Goal: Information Seeking & Learning: Compare options

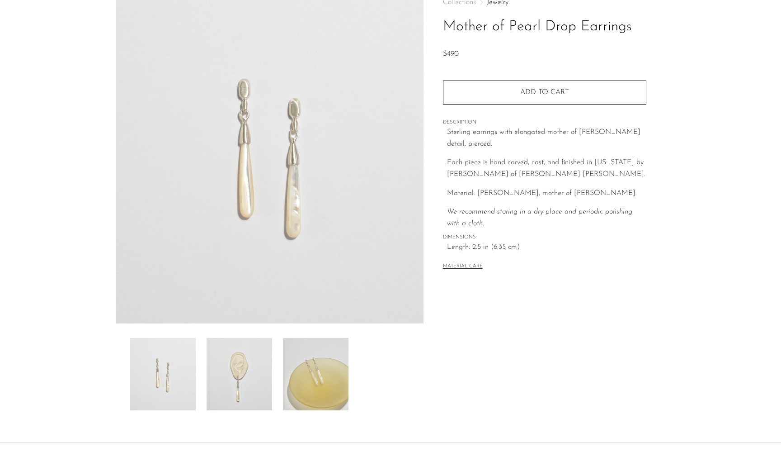
scroll to position [127, 0]
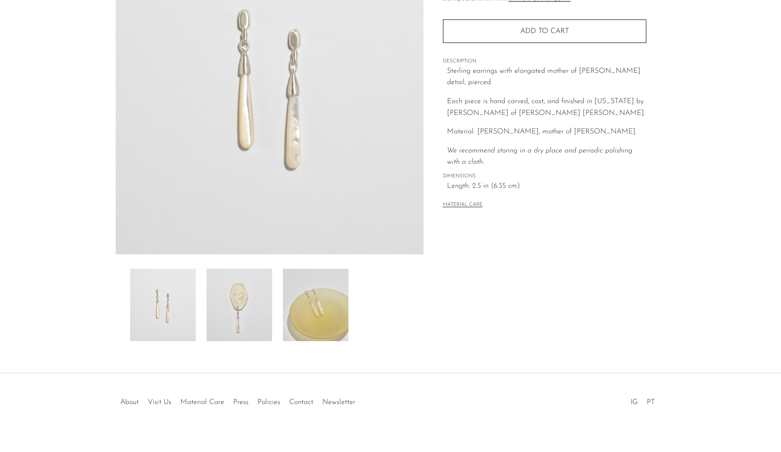
click at [309, 308] on img at bounding box center [316, 305] width 66 height 72
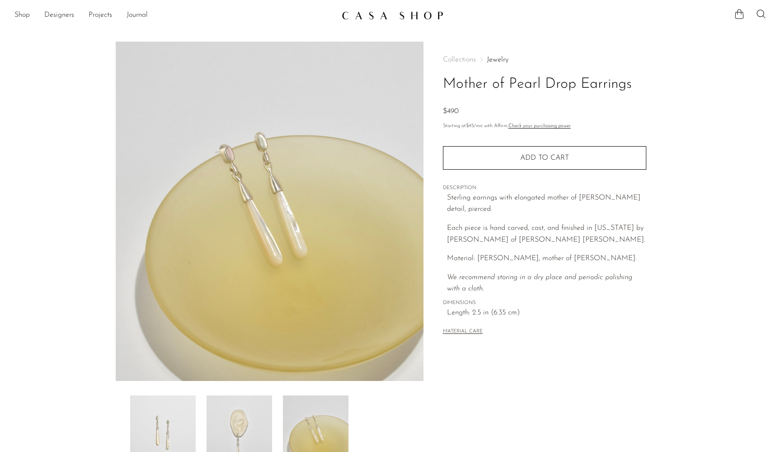
scroll to position [0, 0]
click at [449, 62] on span "Collections" at bounding box center [459, 59] width 33 height 7
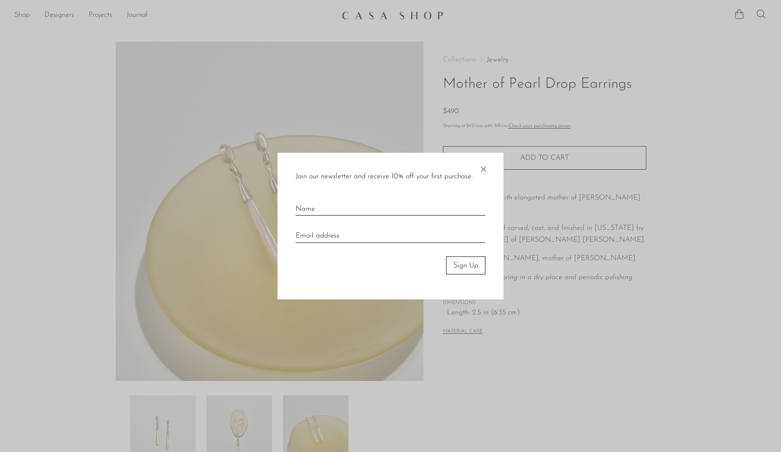
click at [29, 14] on div at bounding box center [390, 226] width 781 height 452
click at [484, 172] on span "×" at bounding box center [483, 166] width 9 height 29
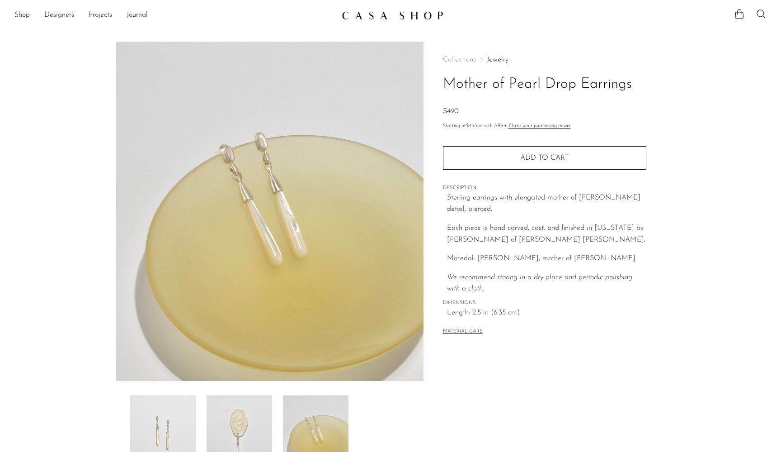
click at [496, 59] on link "Jewelry" at bounding box center [498, 59] width 22 height 7
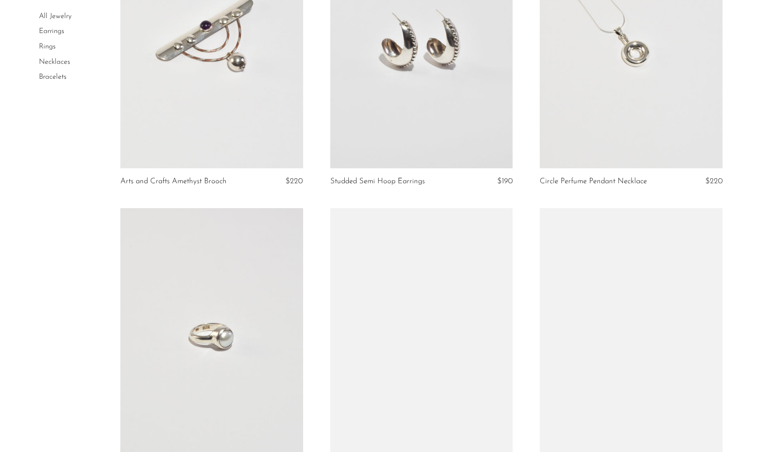
scroll to position [1949, 0]
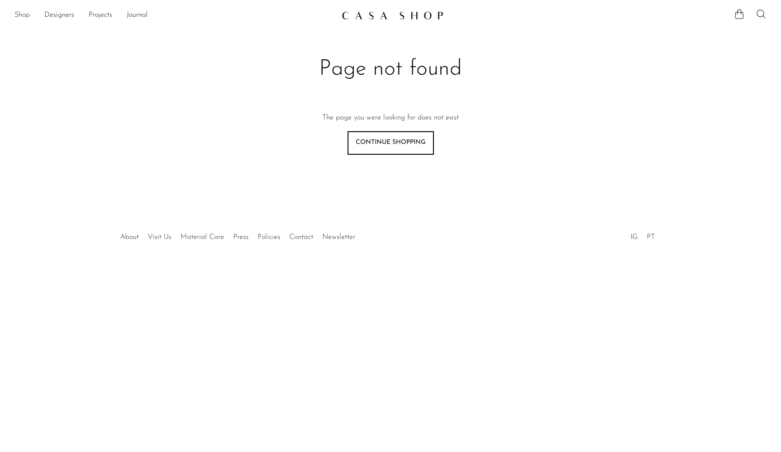
click at [23, 15] on link "Shop" at bounding box center [21, 15] width 15 height 12
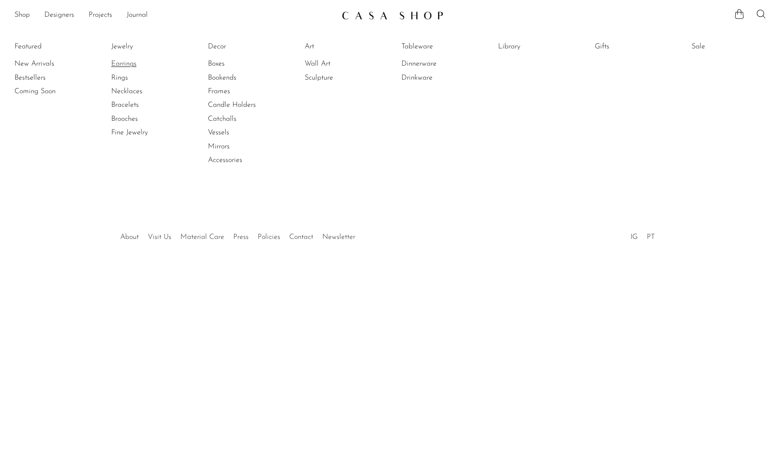
click at [118, 62] on link "Earrings" at bounding box center [145, 64] width 68 height 10
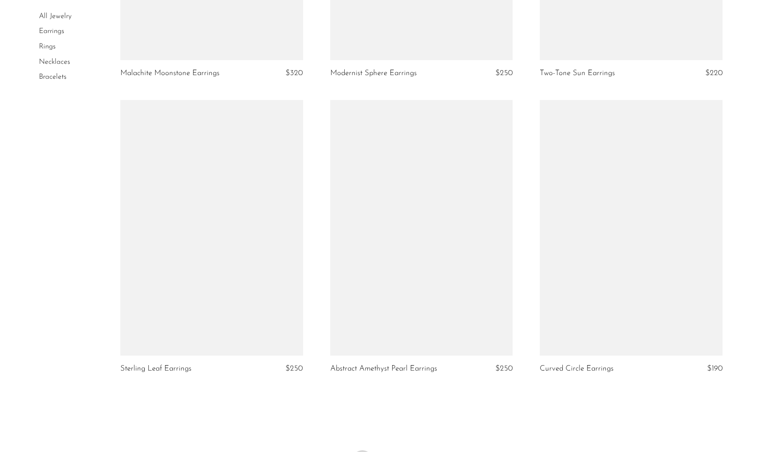
scroll to position [3354, 0]
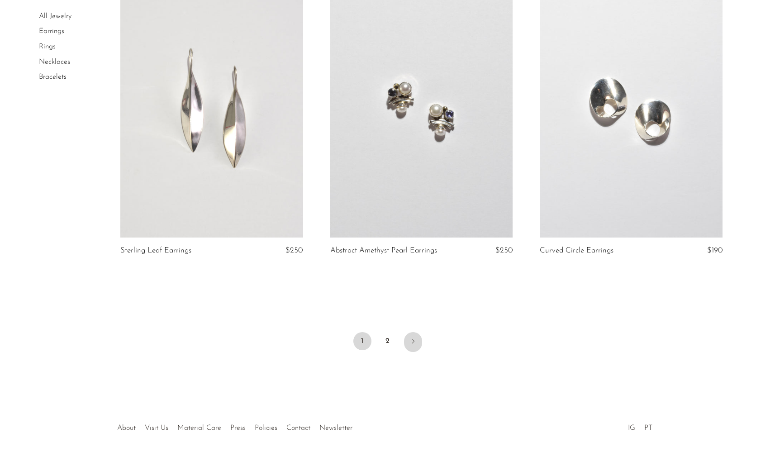
click at [410, 339] on icon "Next" at bounding box center [412, 340] width 7 height 7
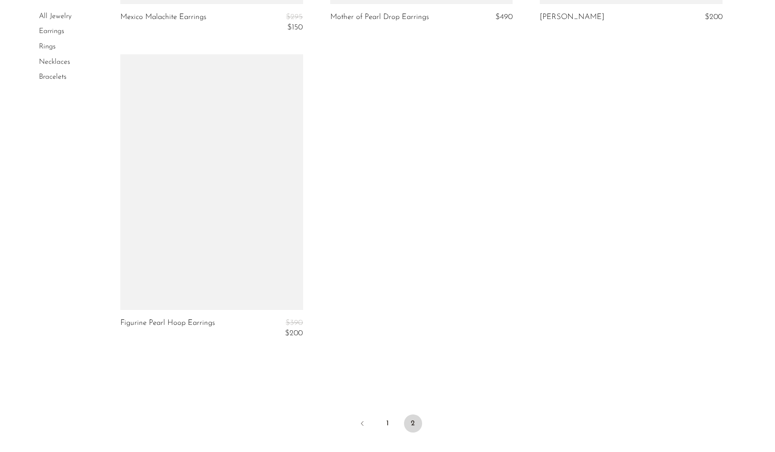
scroll to position [3087, 0]
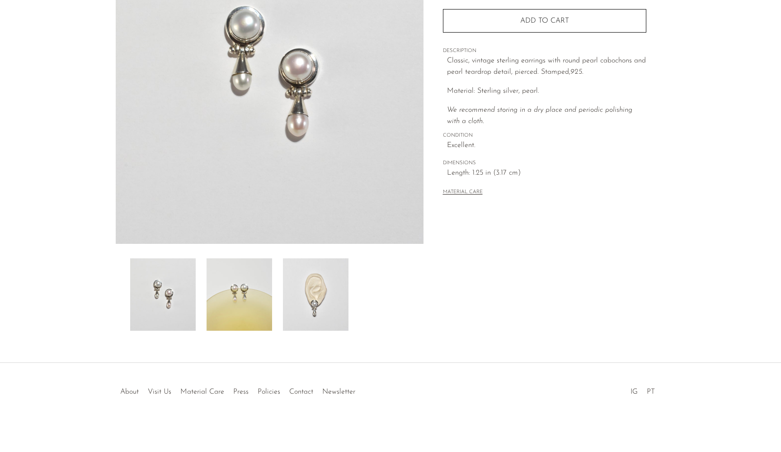
scroll to position [137, 0]
click at [324, 299] on img at bounding box center [316, 294] width 66 height 72
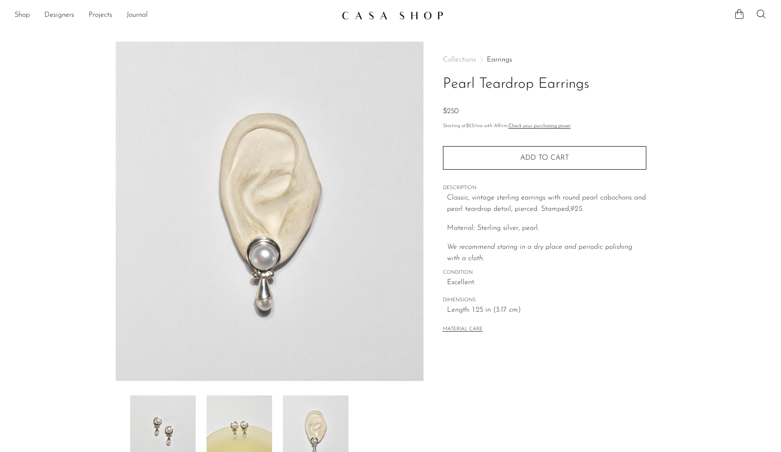
scroll to position [0, 0]
click at [322, 411] on img at bounding box center [316, 431] width 66 height 72
click at [261, 408] on img at bounding box center [240, 431] width 66 height 72
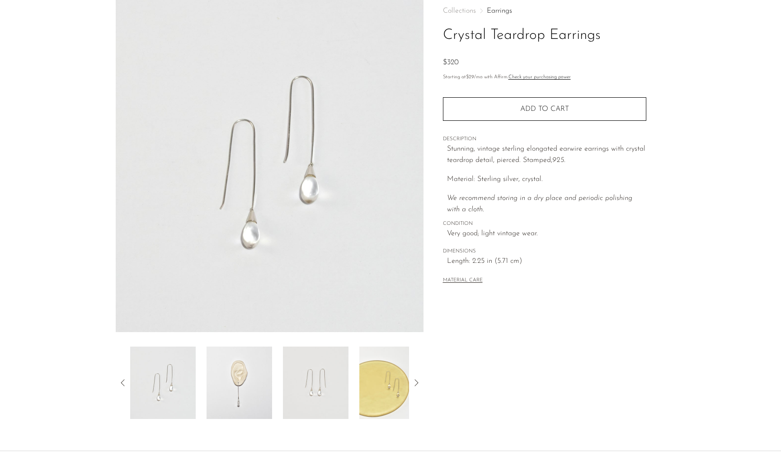
scroll to position [48, 0]
click at [421, 388] on icon at bounding box center [416, 383] width 11 height 11
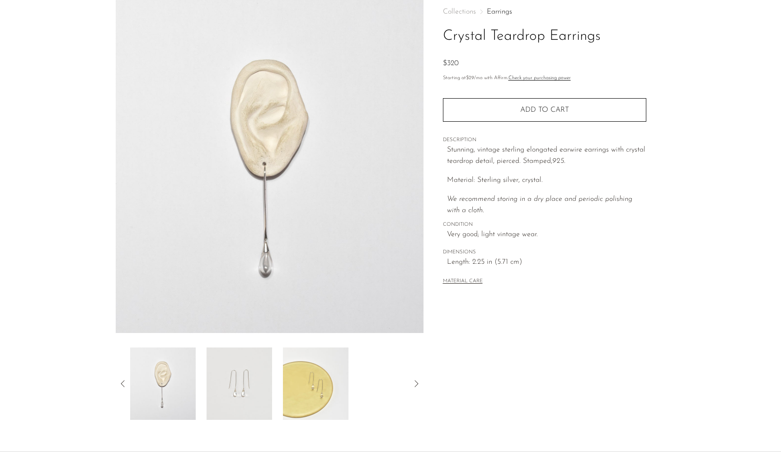
click at [337, 392] on img at bounding box center [316, 383] width 66 height 72
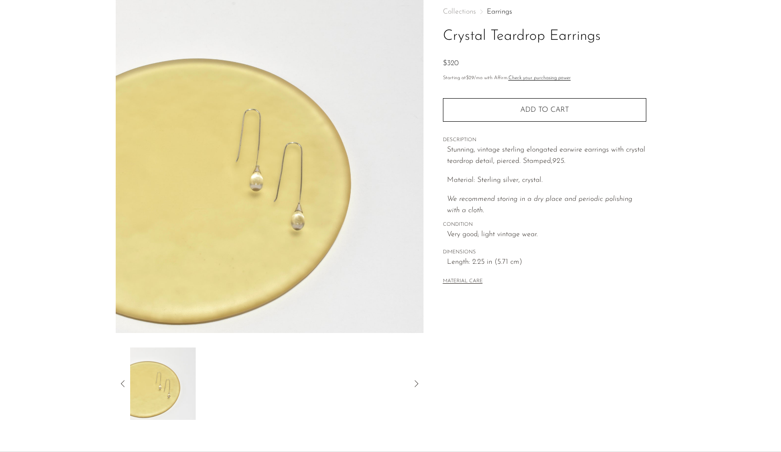
click at [123, 388] on icon at bounding box center [123, 383] width 11 height 11
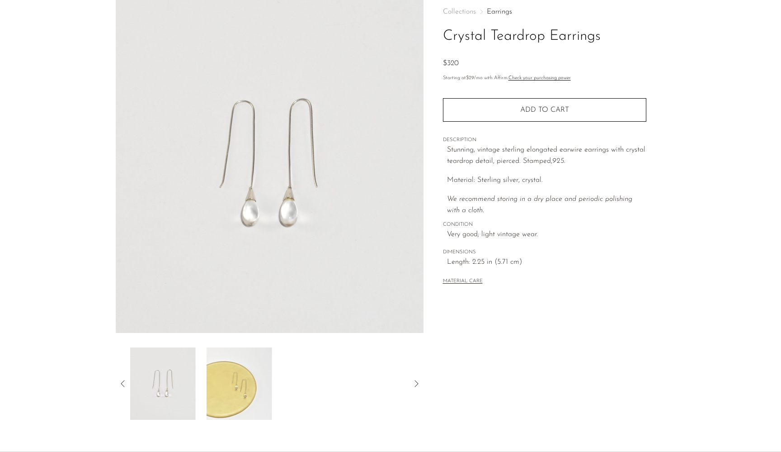
click at [162, 390] on img at bounding box center [163, 383] width 66 height 72
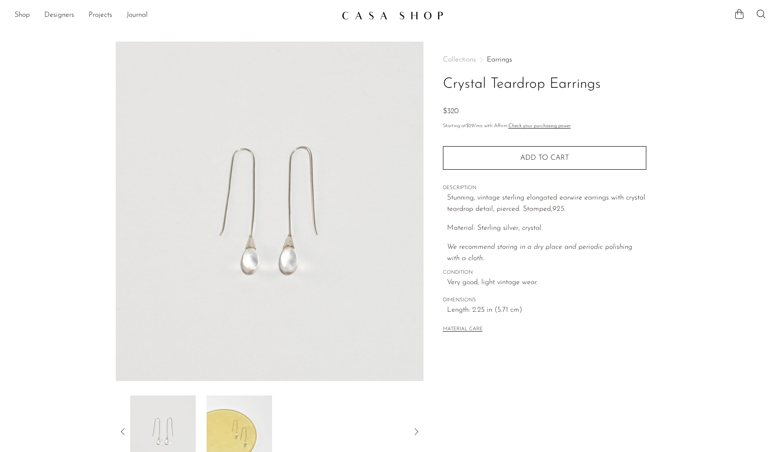
scroll to position [0, 0]
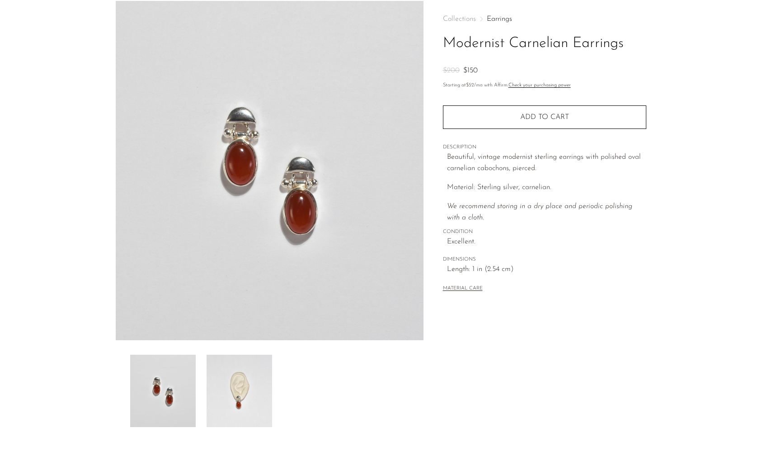
scroll to position [103, 0]
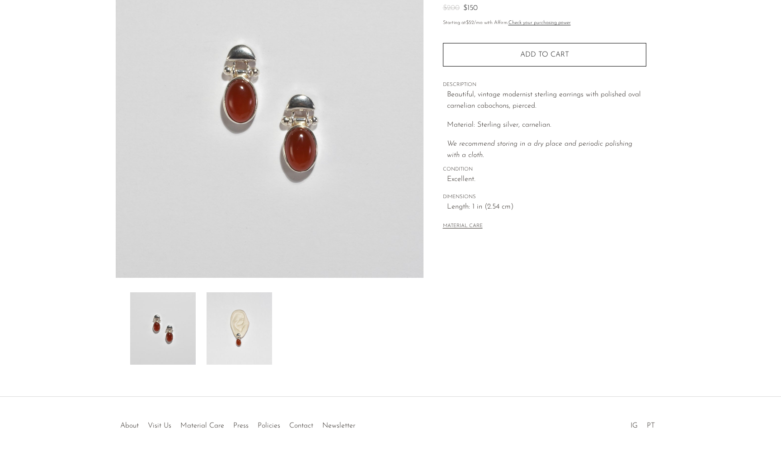
click at [248, 336] on img at bounding box center [240, 328] width 66 height 72
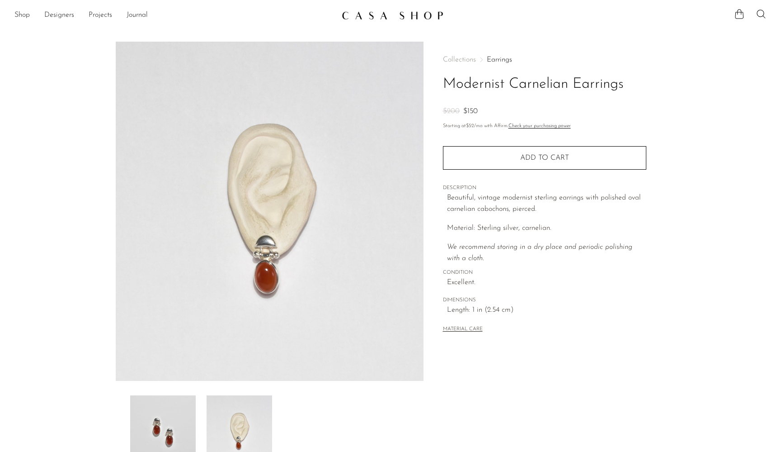
scroll to position [0, 0]
click at [180, 432] on img at bounding box center [163, 431] width 66 height 72
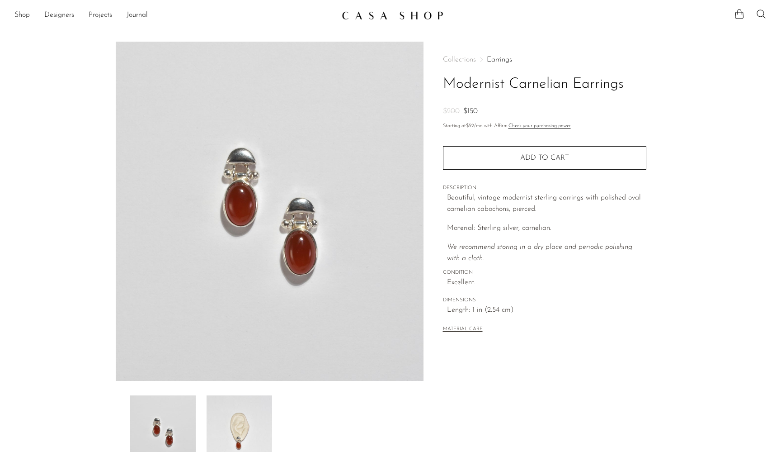
click at [247, 421] on img at bounding box center [240, 431] width 66 height 72
